Goal: Navigation & Orientation: Find specific page/section

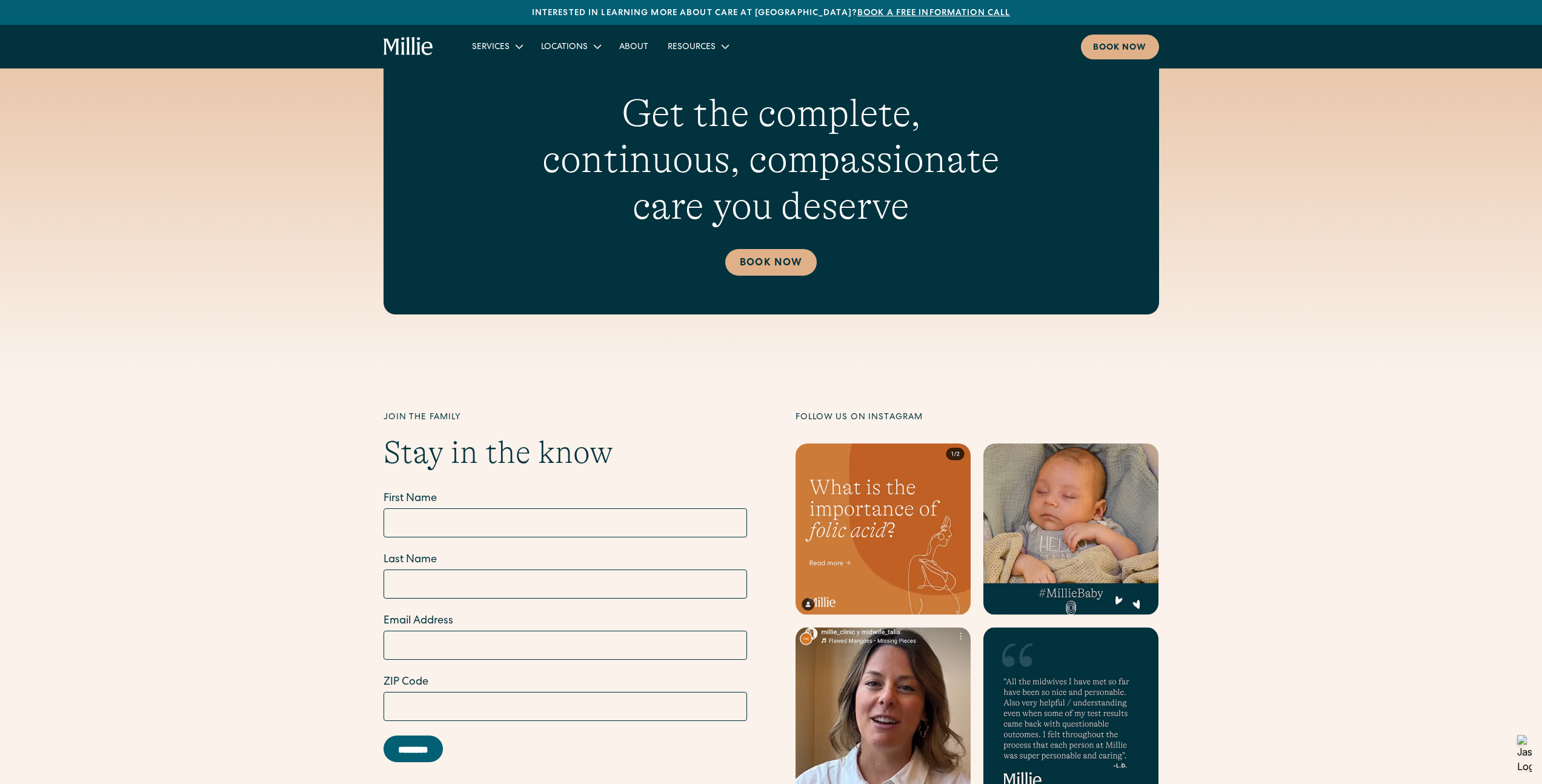
scroll to position [5108, 0]
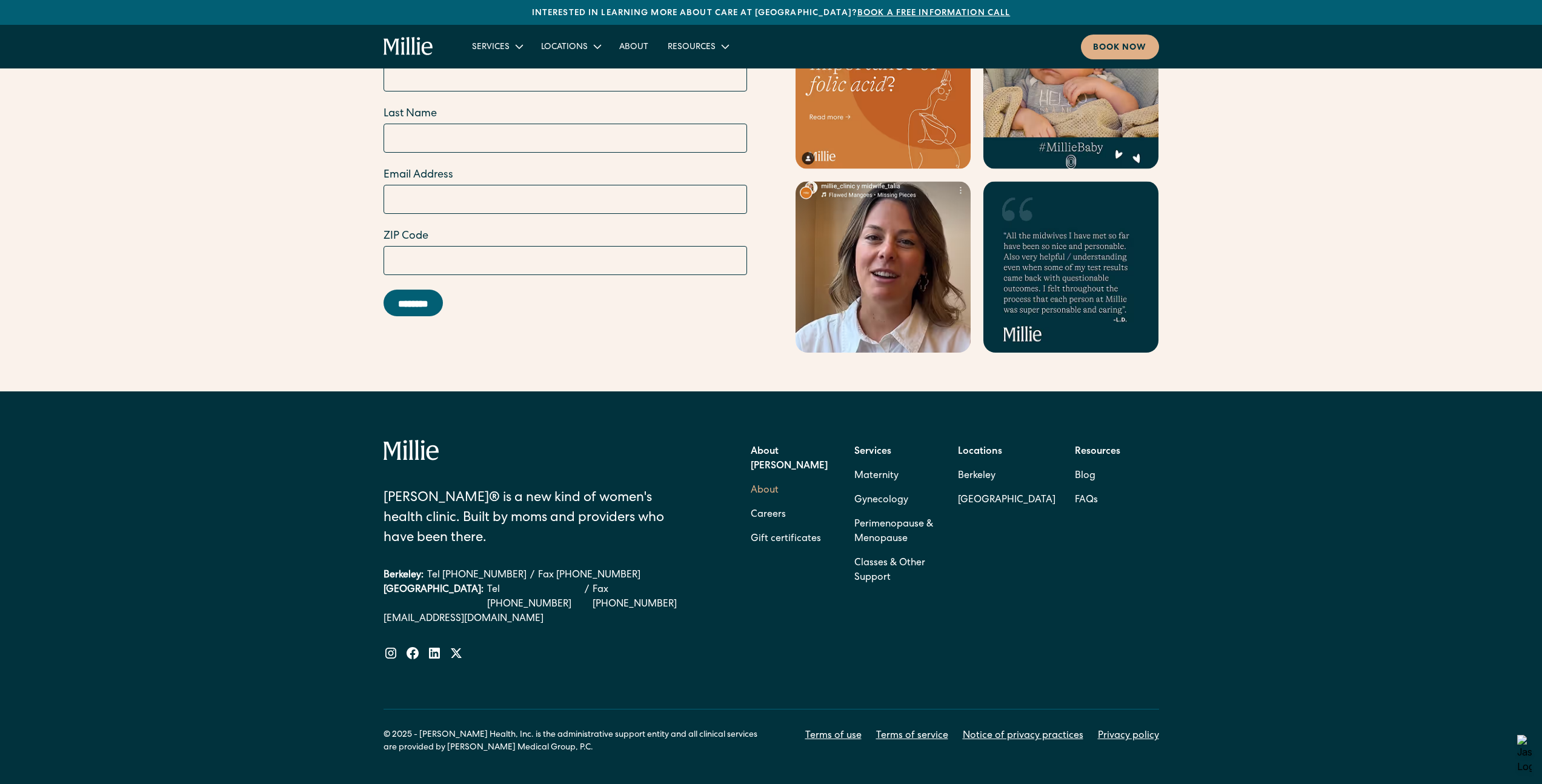
click at [764, 478] on link "About" at bounding box center [764, 490] width 28 height 24
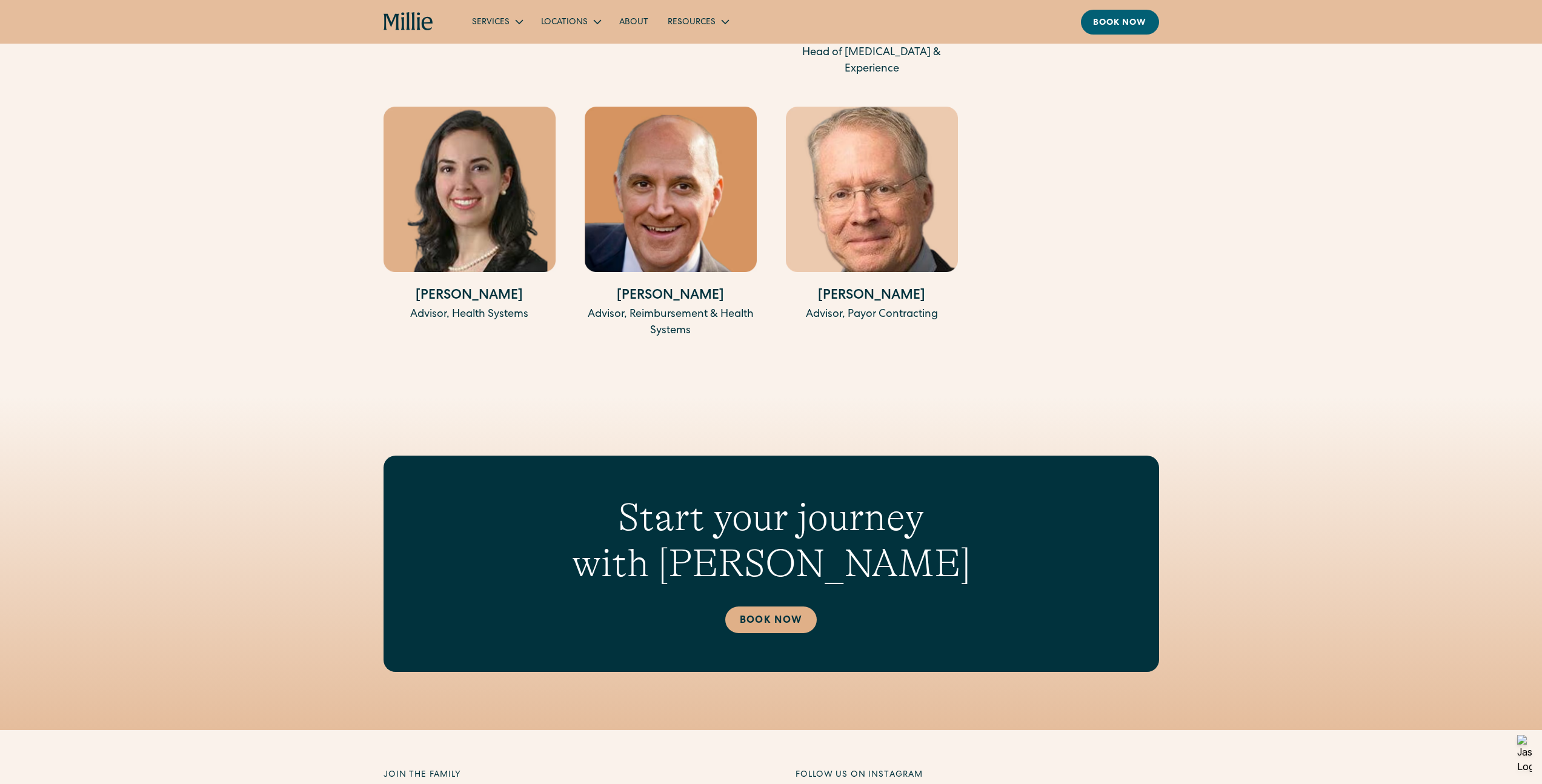
scroll to position [3627, 0]
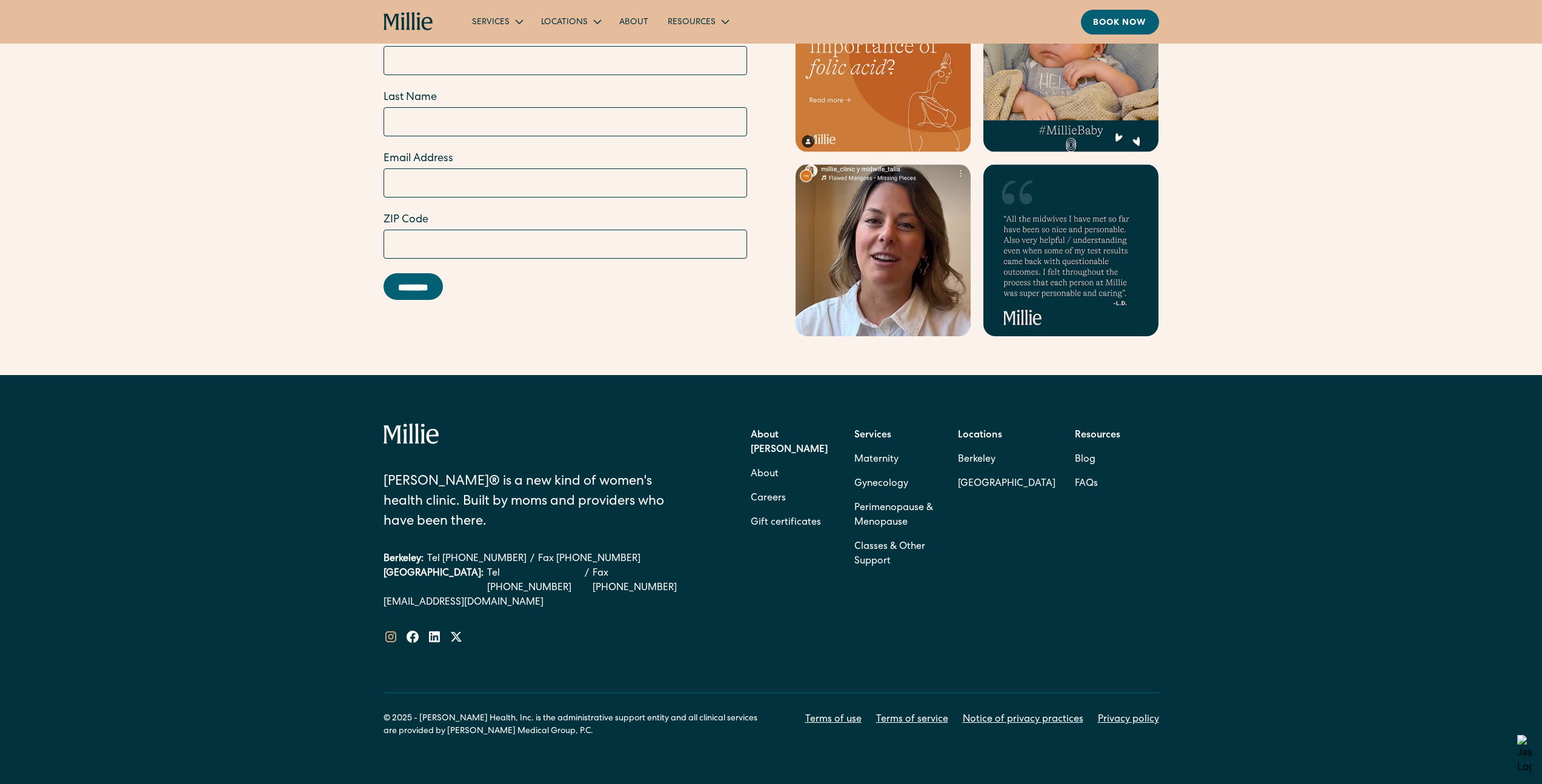
click at [388, 631] on icon at bounding box center [391, 637] width 11 height 11
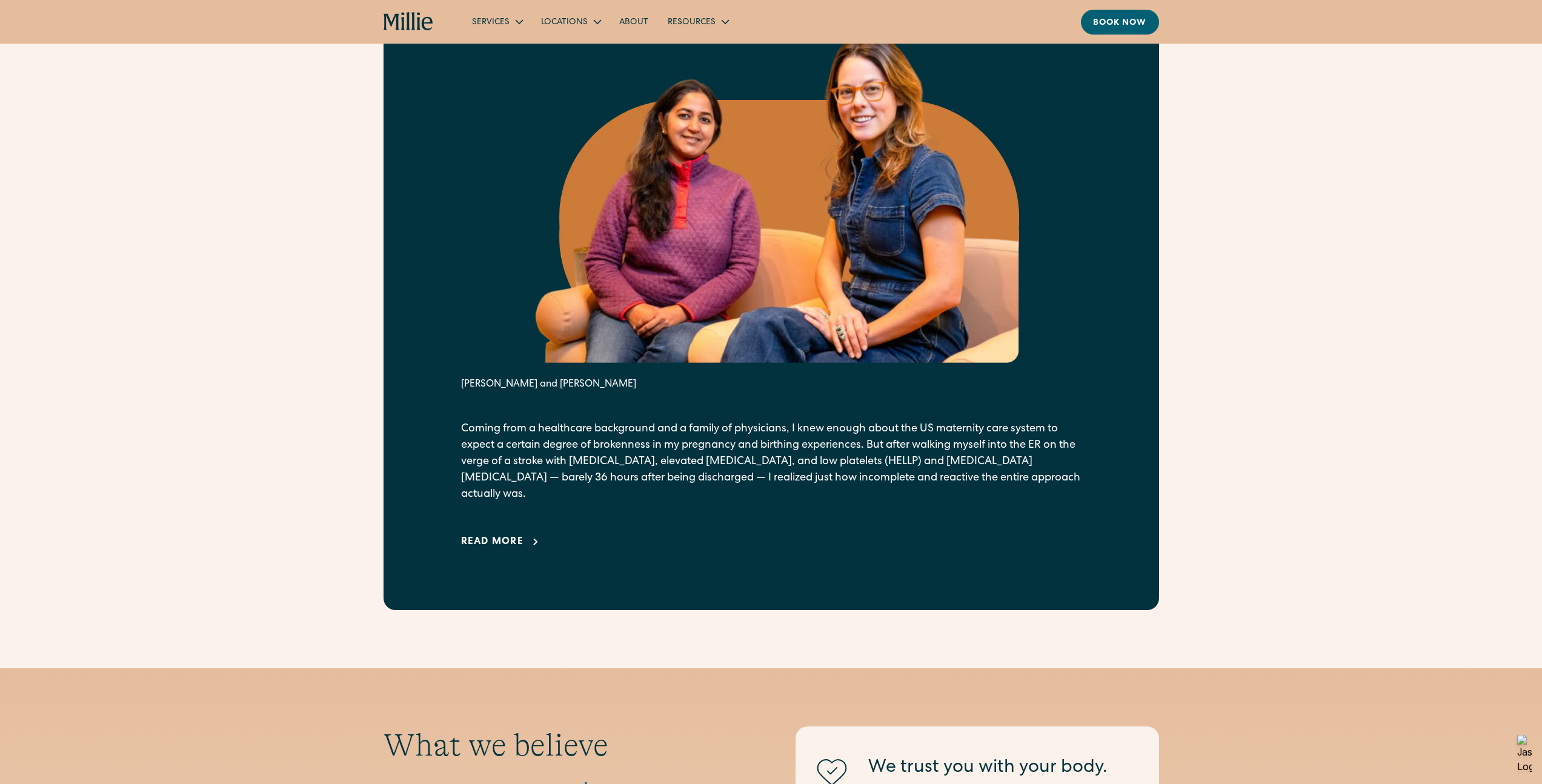
scroll to position [463, 0]
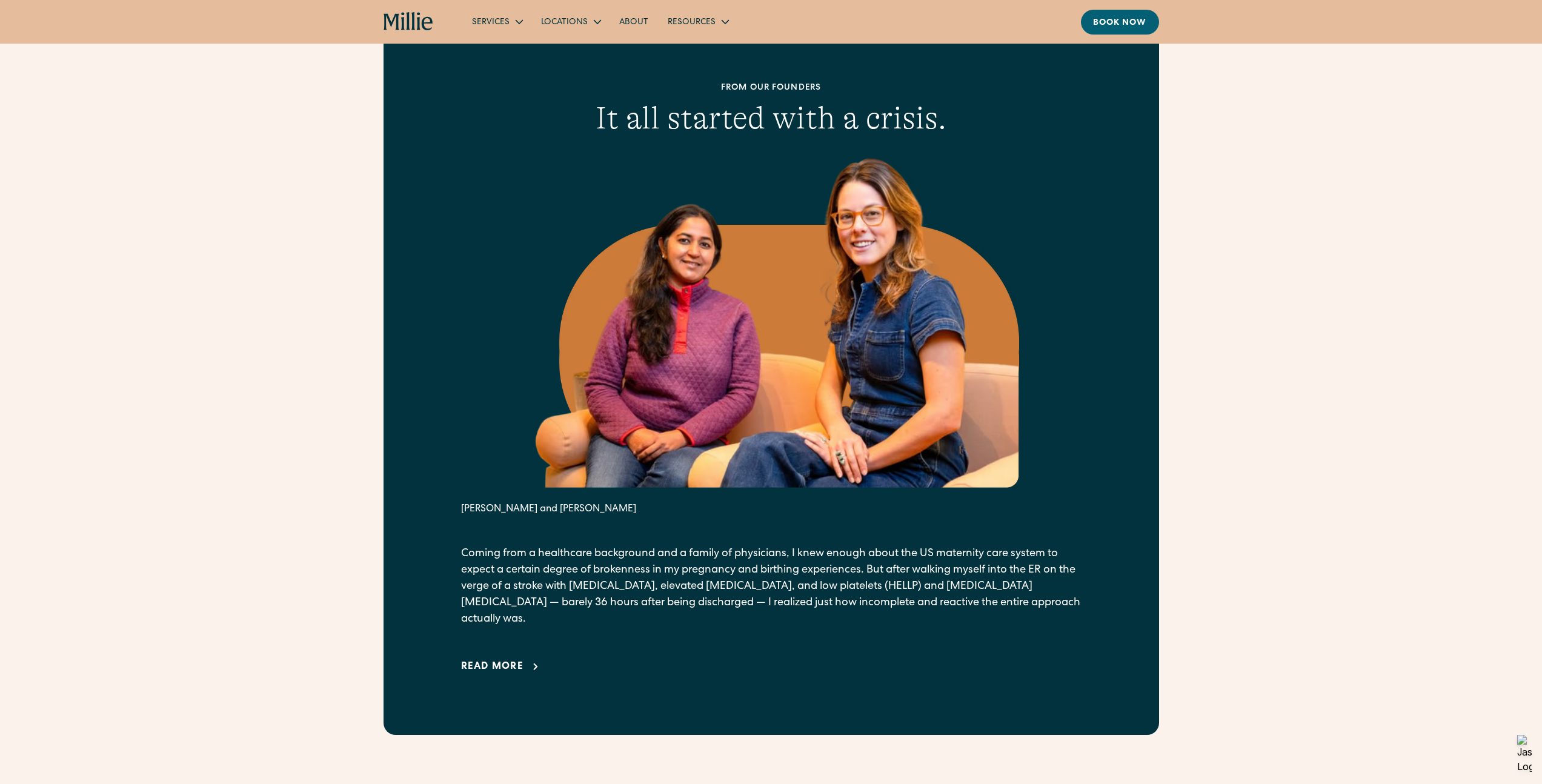
click at [408, 24] on icon "home" at bounding box center [408, 21] width 4 height 18
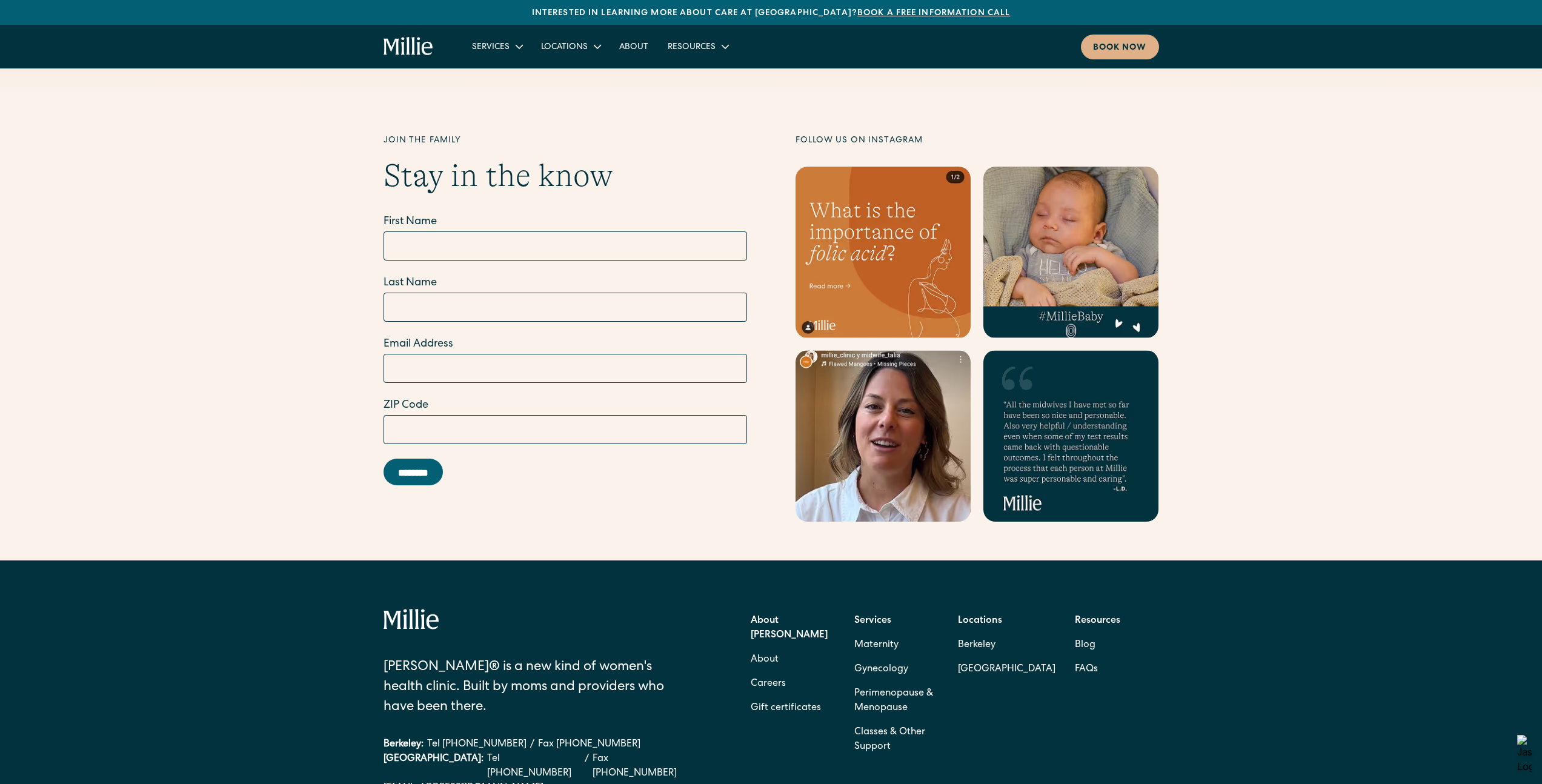
scroll to position [5040, 0]
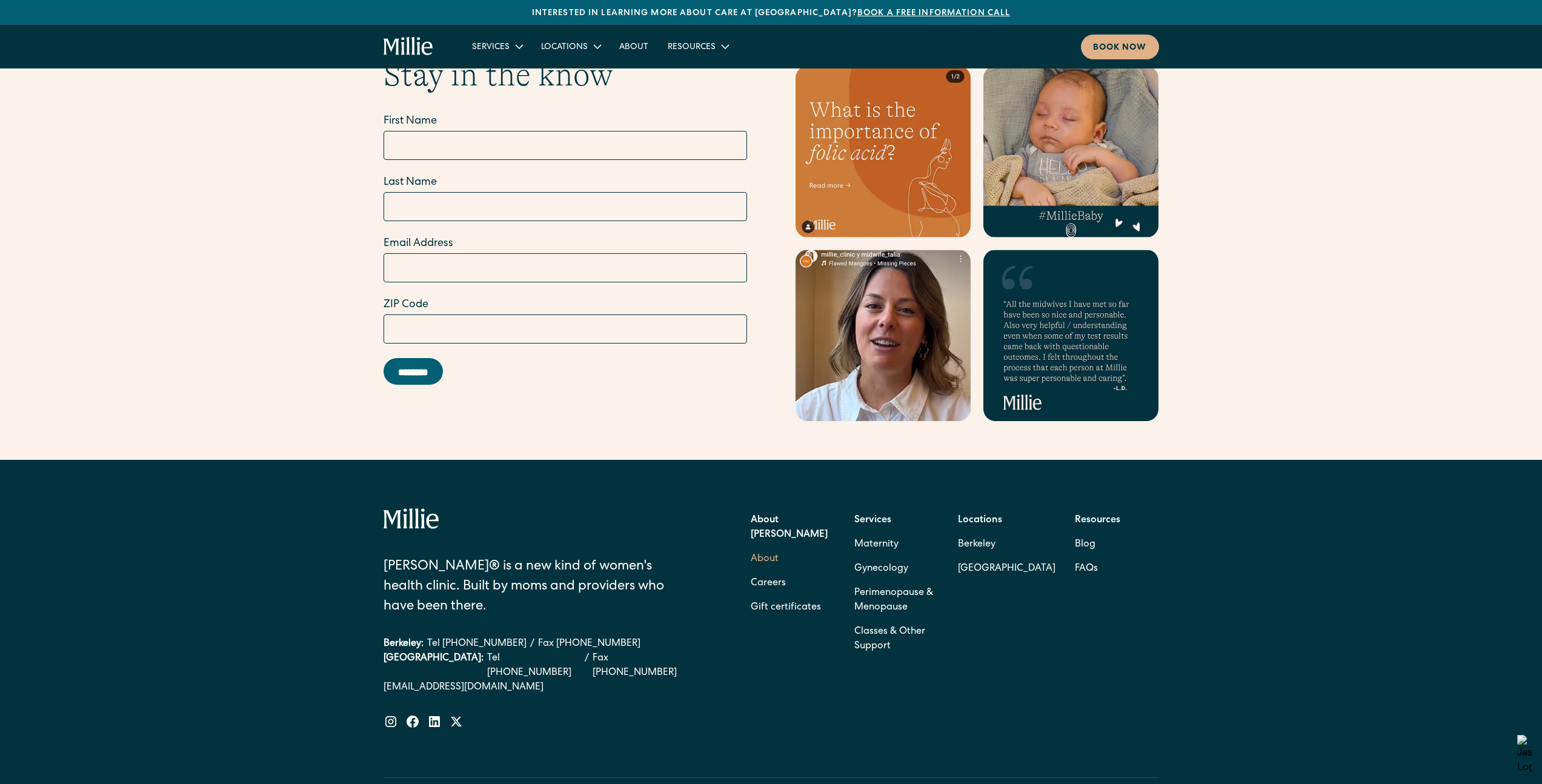
click at [773, 547] on link "About" at bounding box center [764, 559] width 28 height 24
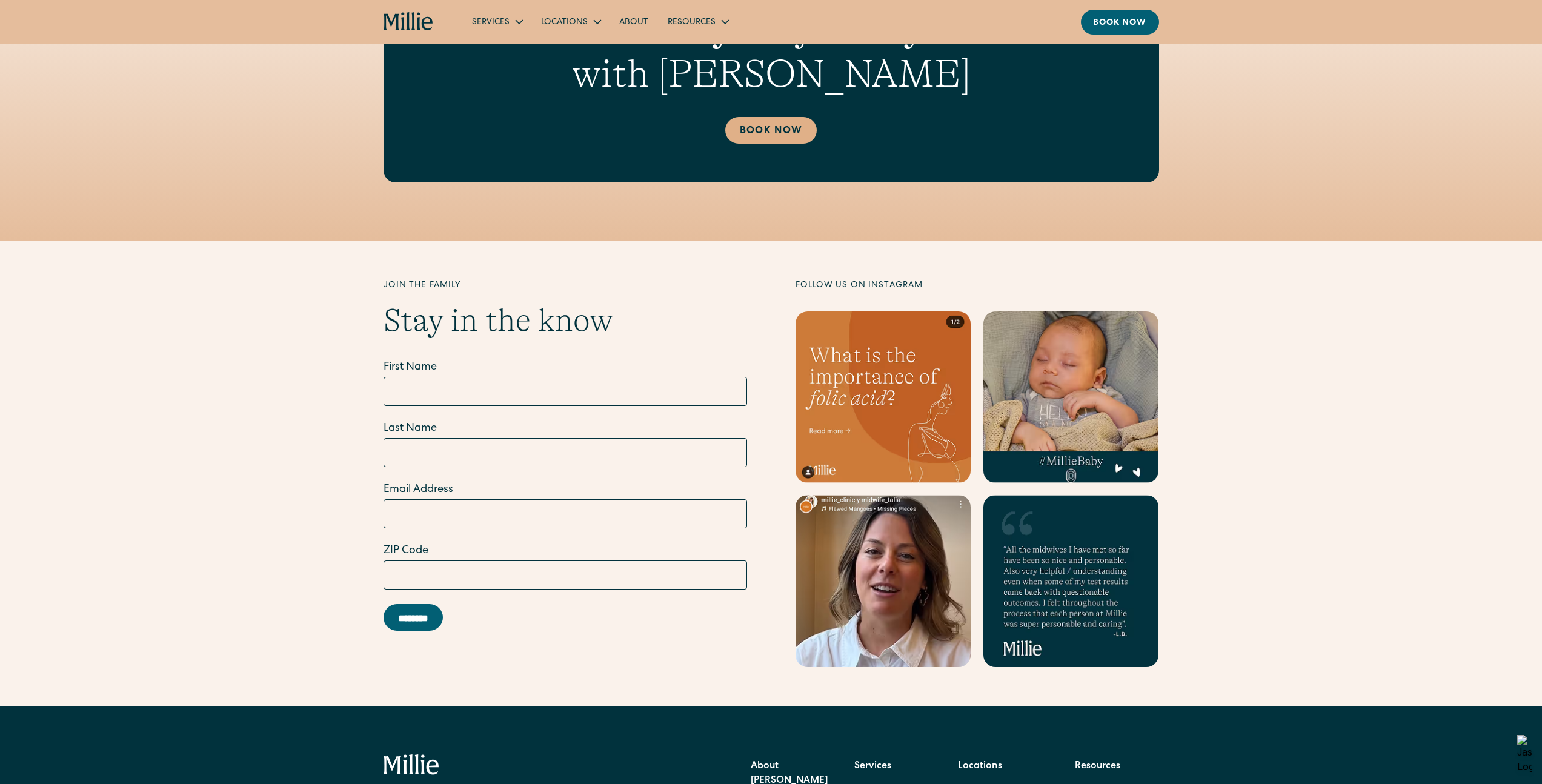
scroll to position [3580, 0]
